Goal: Task Accomplishment & Management: Manage account settings

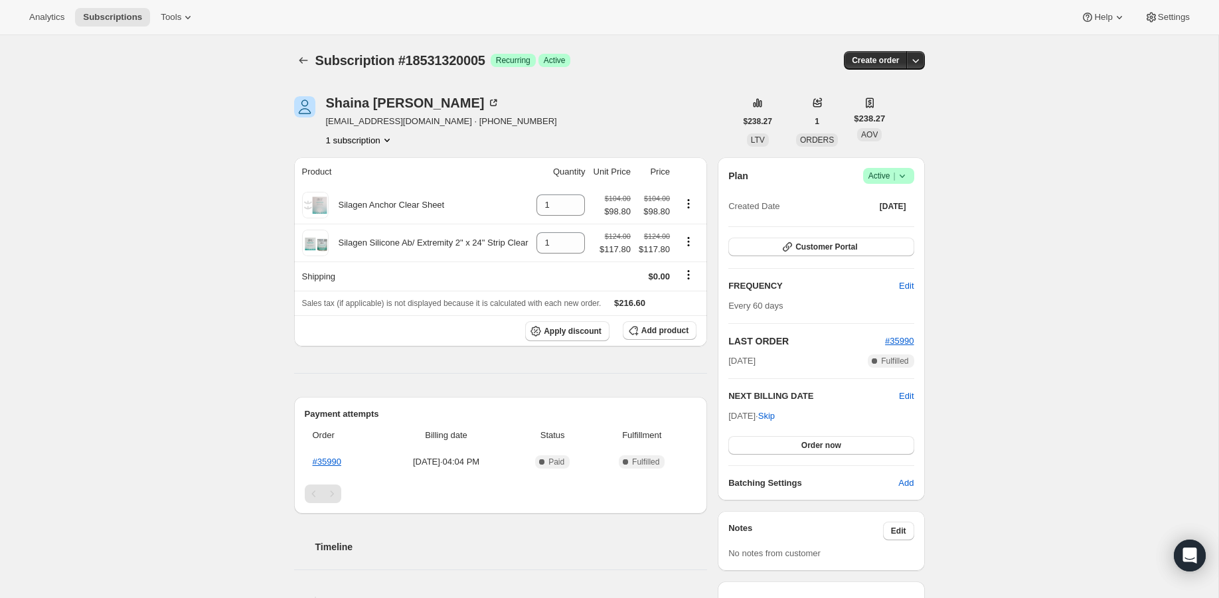
click at [905, 179] on icon at bounding box center [902, 175] width 13 height 13
click at [891, 220] on span "Cancel subscription" at bounding box center [885, 225] width 75 height 10
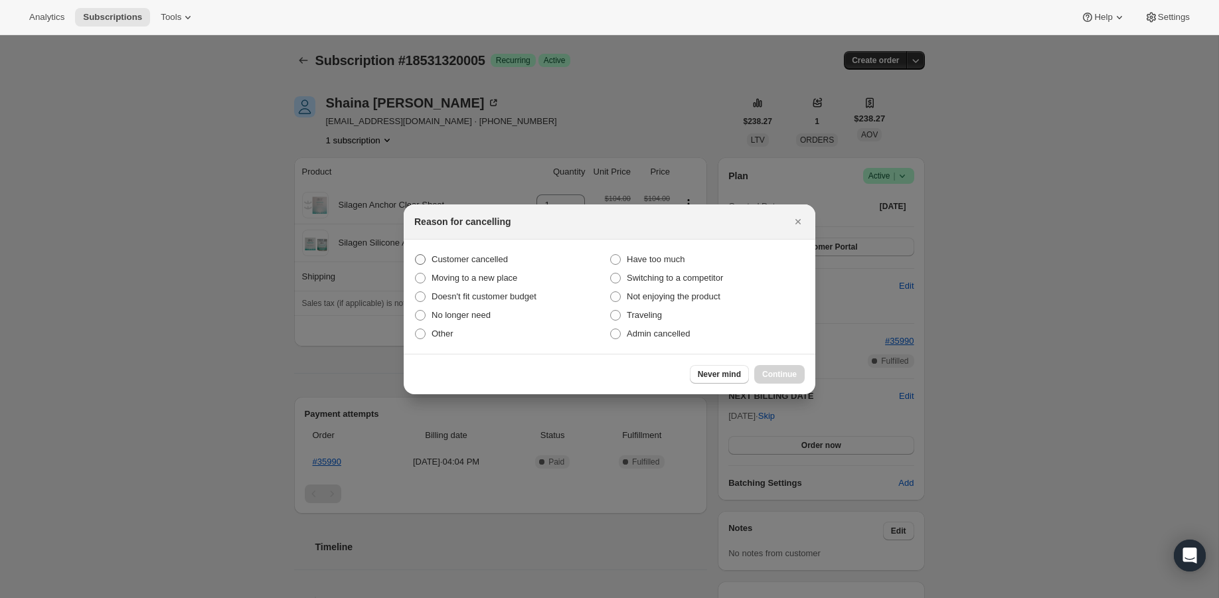
click at [478, 254] on span "Customer cancelled" at bounding box center [470, 259] width 76 height 10
click at [416, 254] on input "Customer cancelled" at bounding box center [415, 254] width 1 height 1
radio input "true"
click at [780, 370] on span "Continue" at bounding box center [779, 374] width 35 height 11
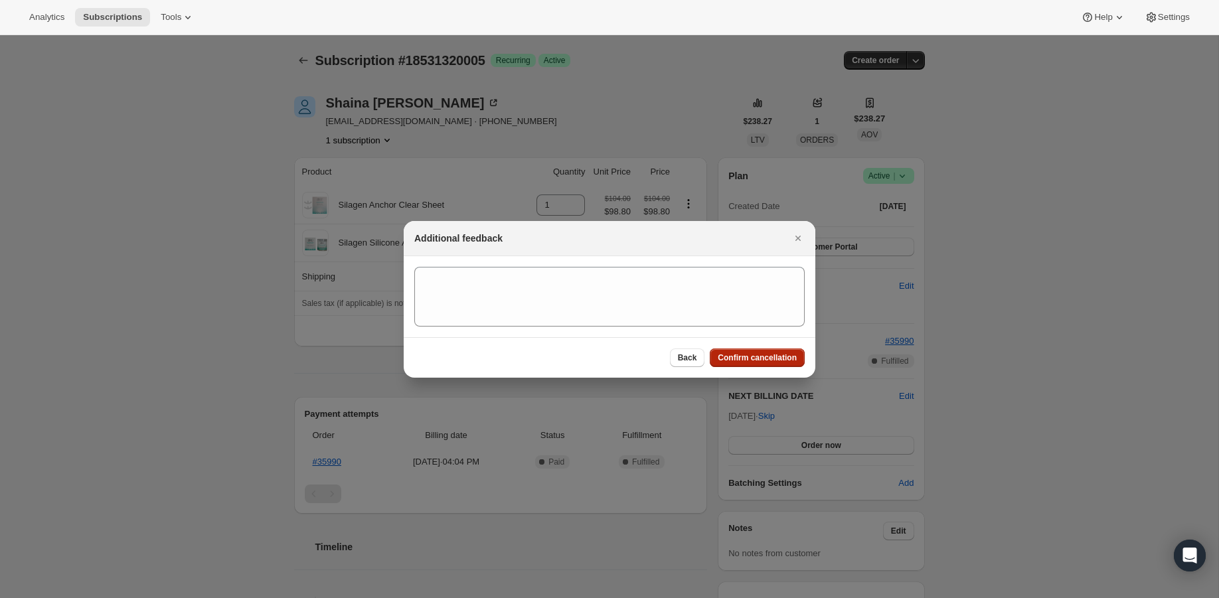
click at [741, 353] on span "Confirm cancellation" at bounding box center [757, 358] width 79 height 11
